Goal: Information Seeking & Learning: Compare options

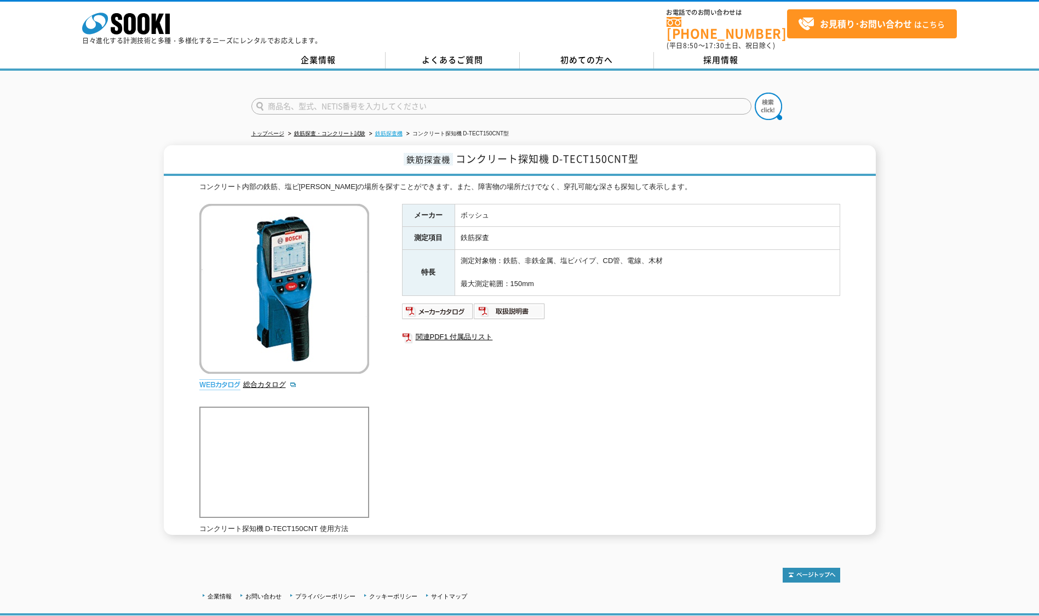
click at [397, 130] on link "鉄筋探査機" at bounding box center [388, 133] width 27 height 6
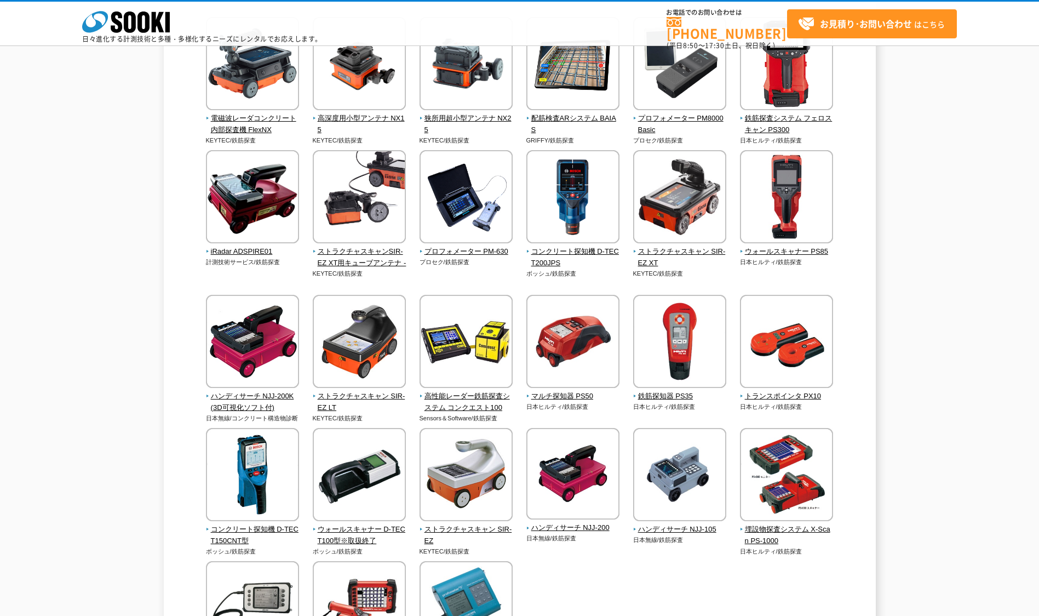
scroll to position [164, 0]
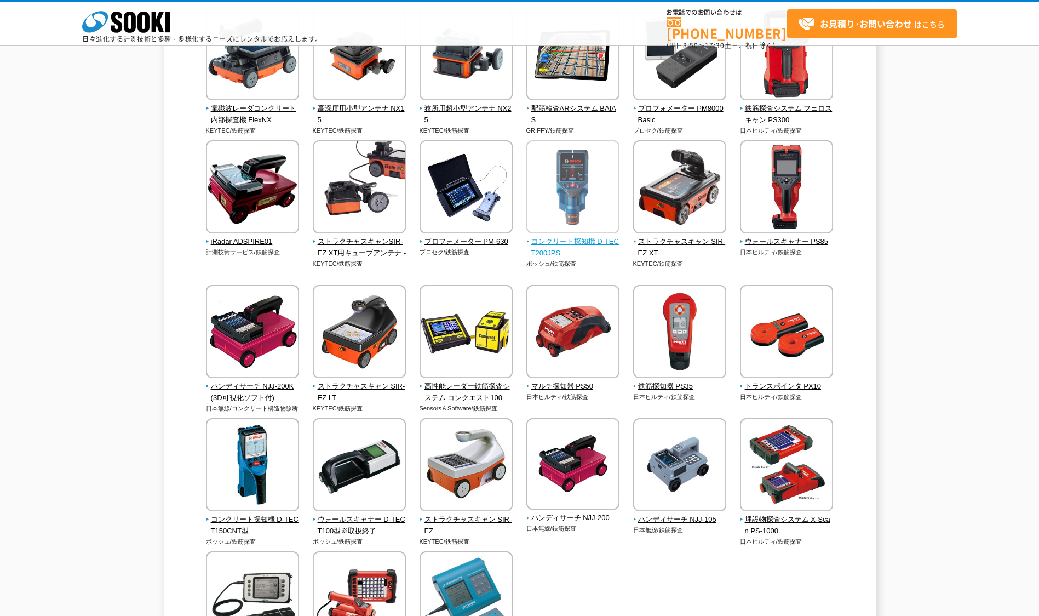
click at [586, 220] on img at bounding box center [572, 188] width 93 height 96
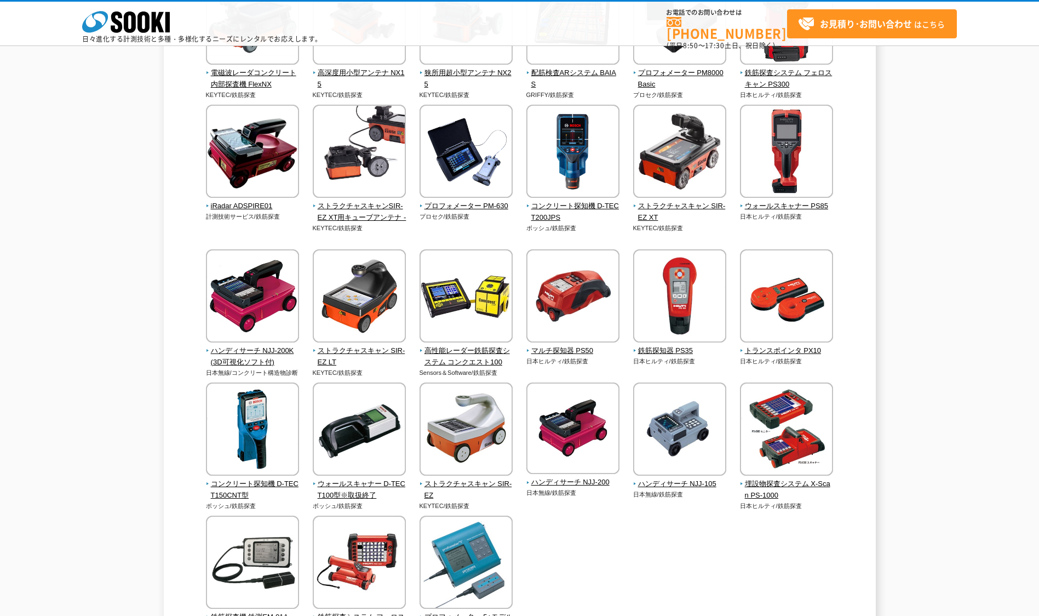
scroll to position [219, 0]
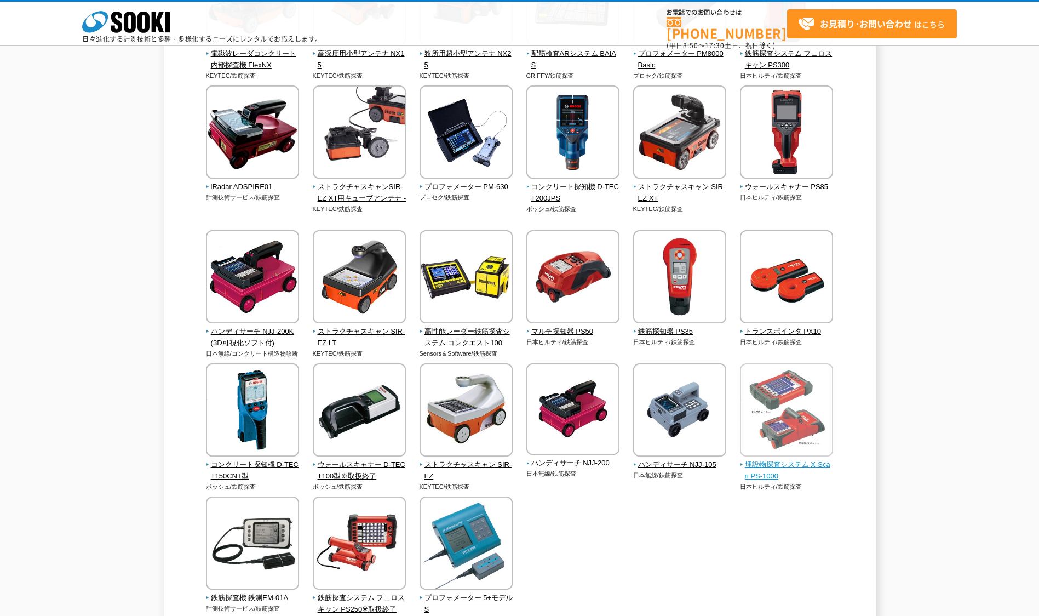
click at [787, 394] on img at bounding box center [786, 411] width 93 height 96
